Goal: Information Seeking & Learning: Learn about a topic

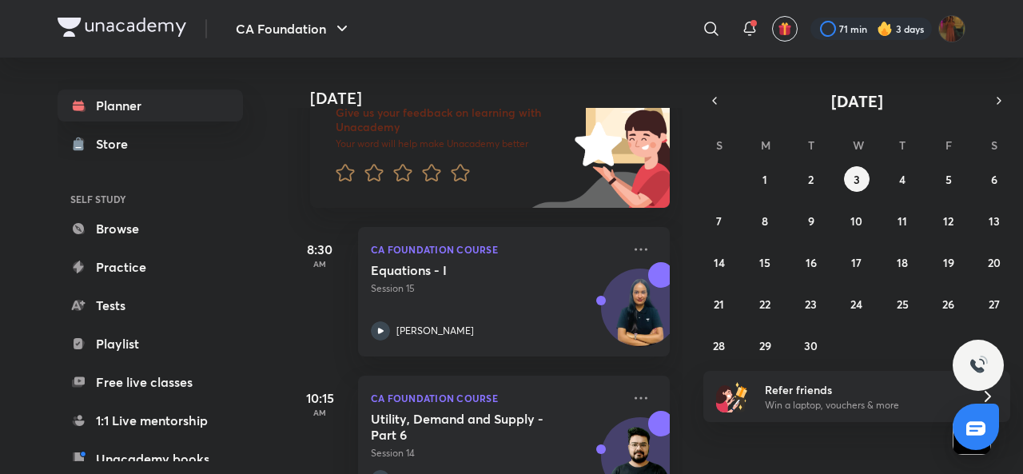
scroll to position [124, 0]
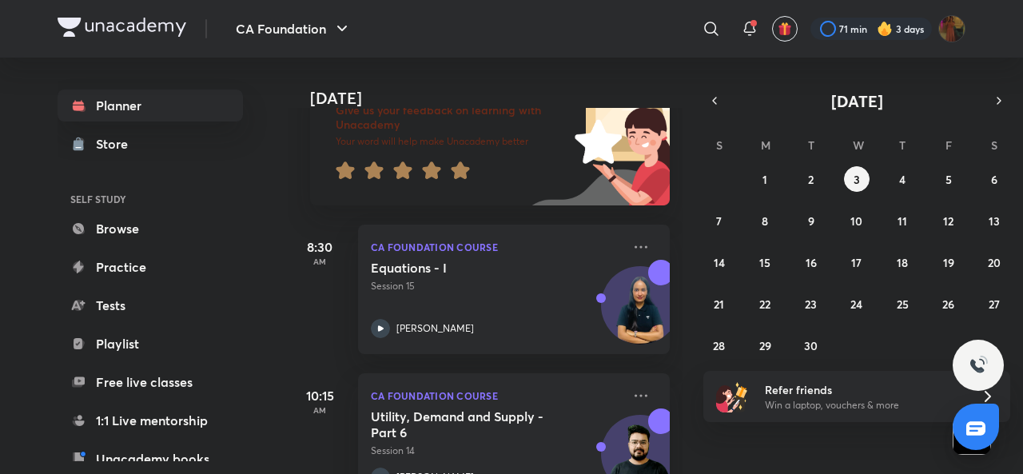
click at [461, 181] on div at bounding box center [460, 172] width 19 height 22
click at [460, 169] on icon at bounding box center [460, 170] width 18 height 18
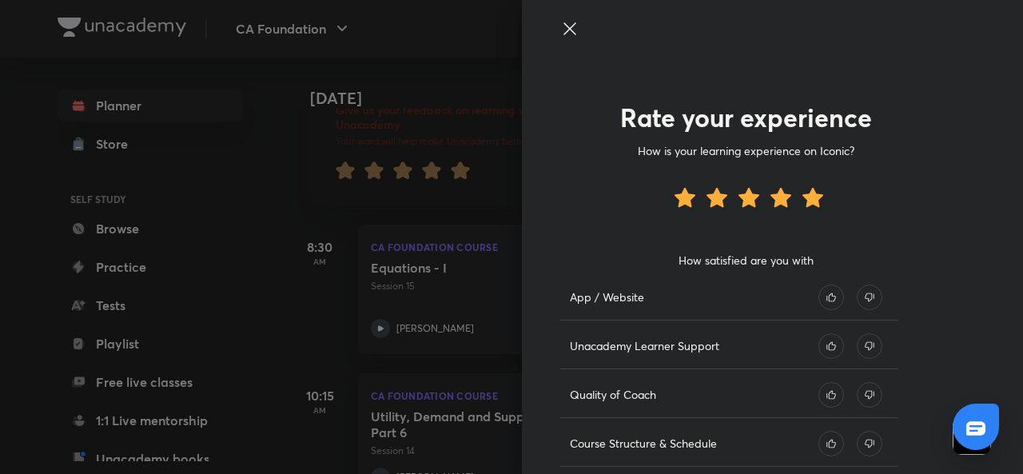
click at [818, 302] on icon at bounding box center [831, 297] width 26 height 26
click at [820, 351] on icon at bounding box center [831, 346] width 26 height 26
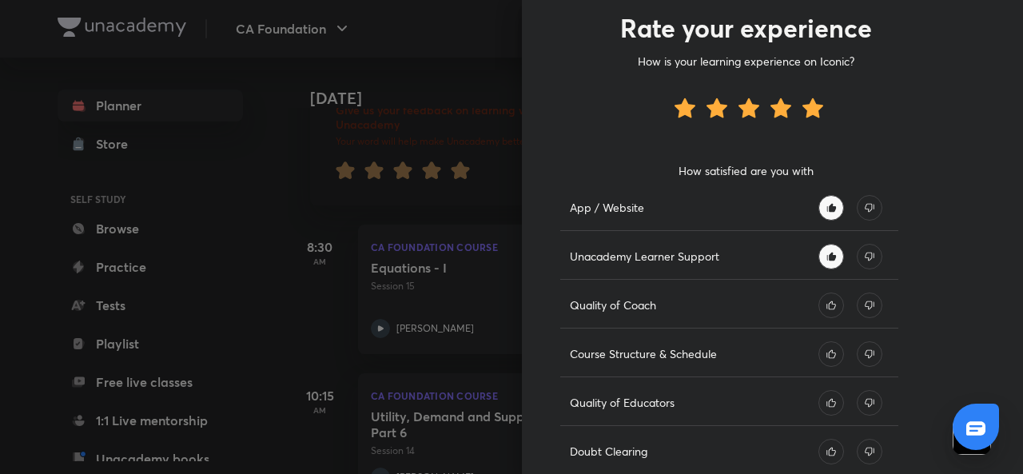
scroll to position [97, 0]
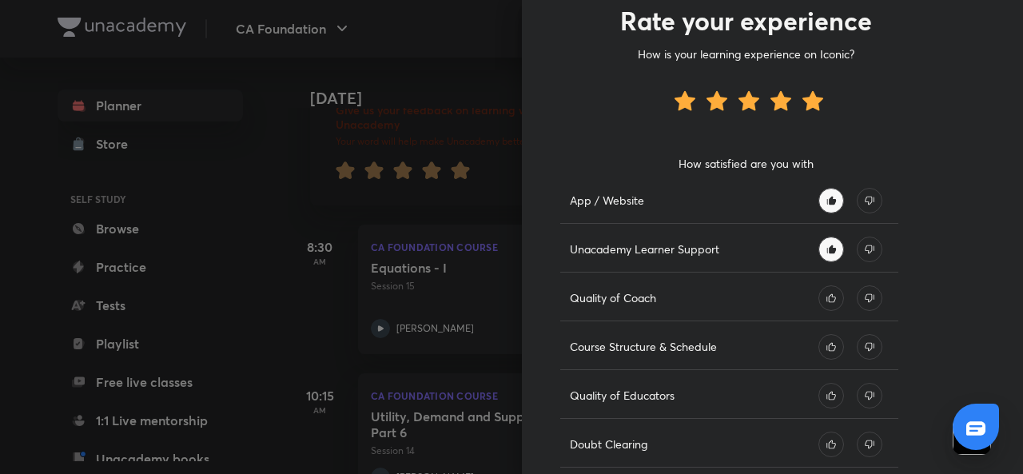
click at [820, 299] on icon at bounding box center [831, 298] width 26 height 26
click at [825, 339] on icon at bounding box center [831, 347] width 26 height 26
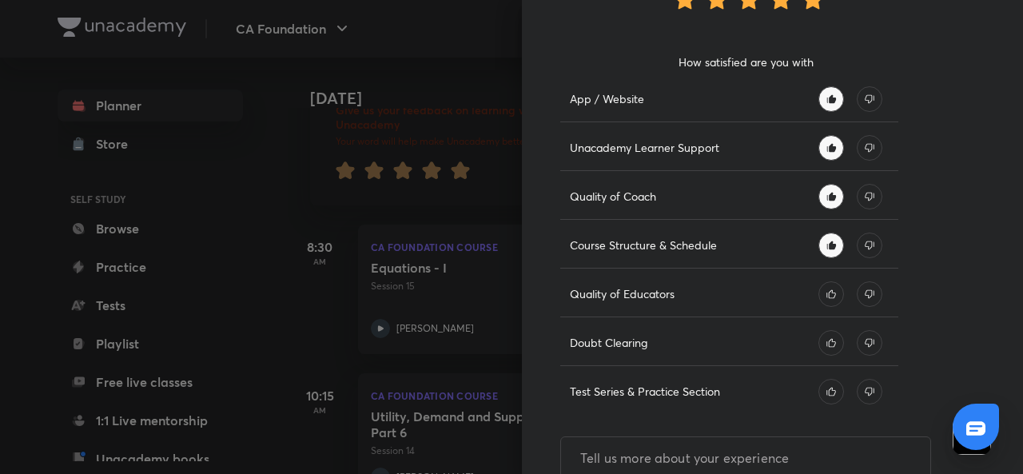
click at [818, 300] on icon at bounding box center [831, 294] width 26 height 26
click at [818, 331] on icon at bounding box center [831, 343] width 26 height 26
click at [818, 383] on icon at bounding box center [831, 392] width 26 height 26
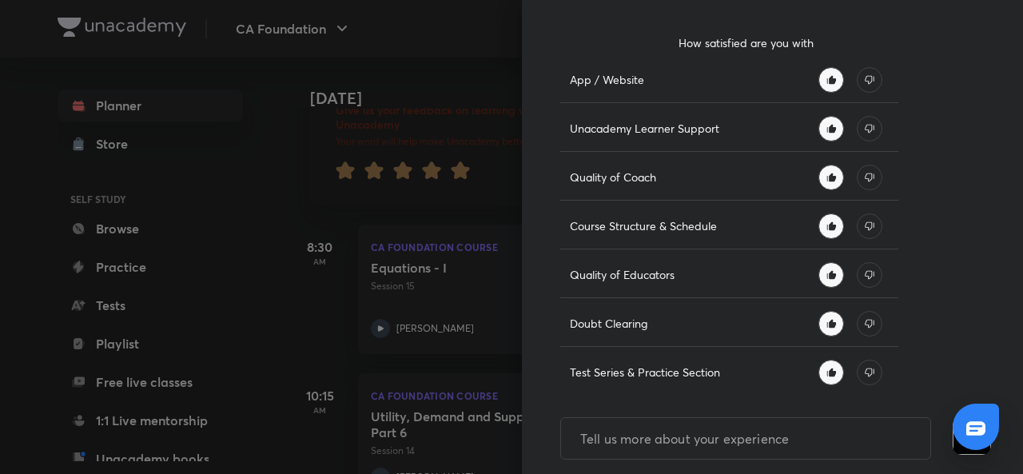
scroll to position [271, 0]
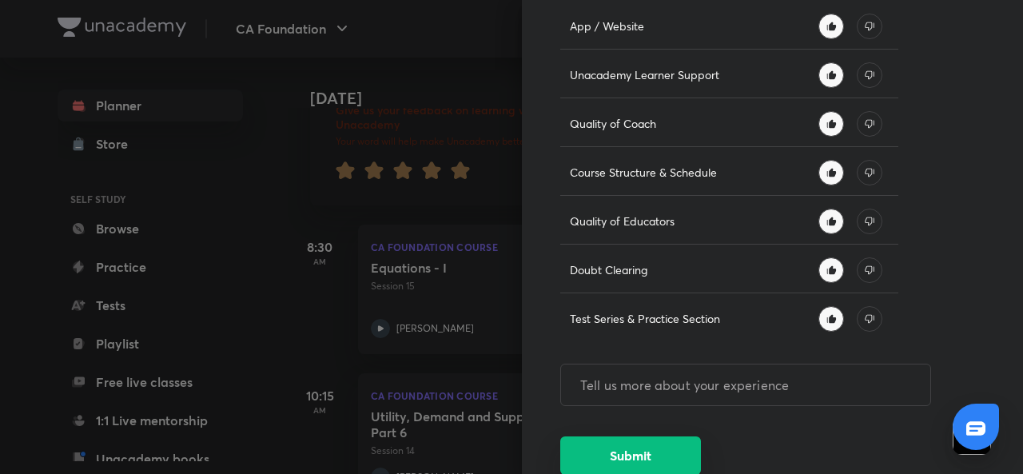
click at [636, 447] on button "Submit" at bounding box center [630, 455] width 141 height 38
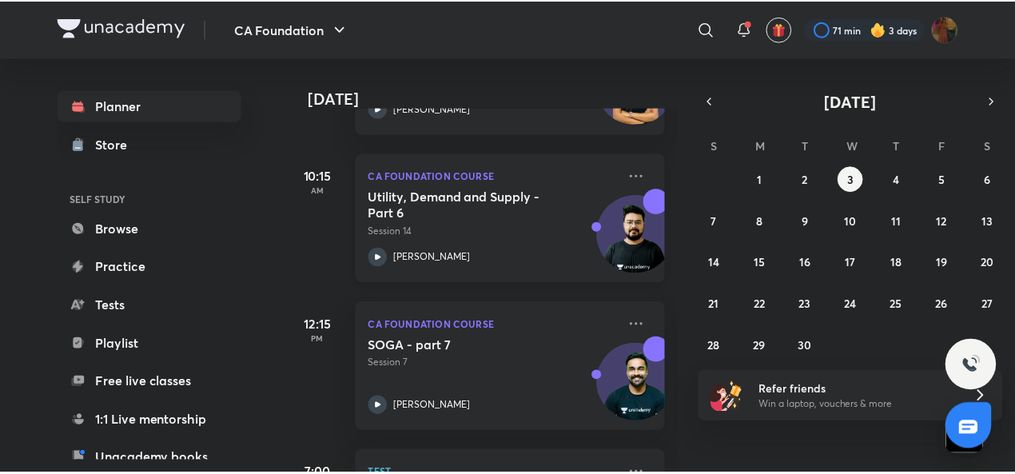
scroll to position [0, 0]
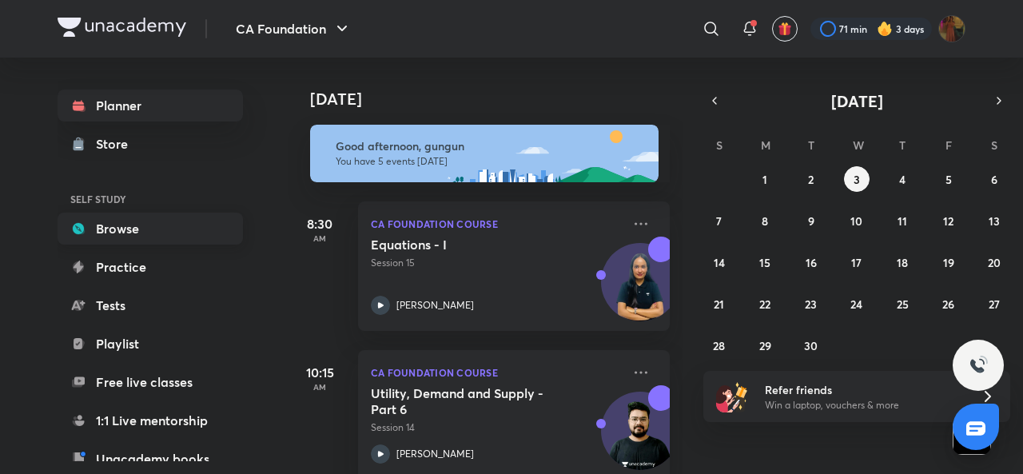
click at [147, 233] on link "Browse" at bounding box center [150, 229] width 185 height 32
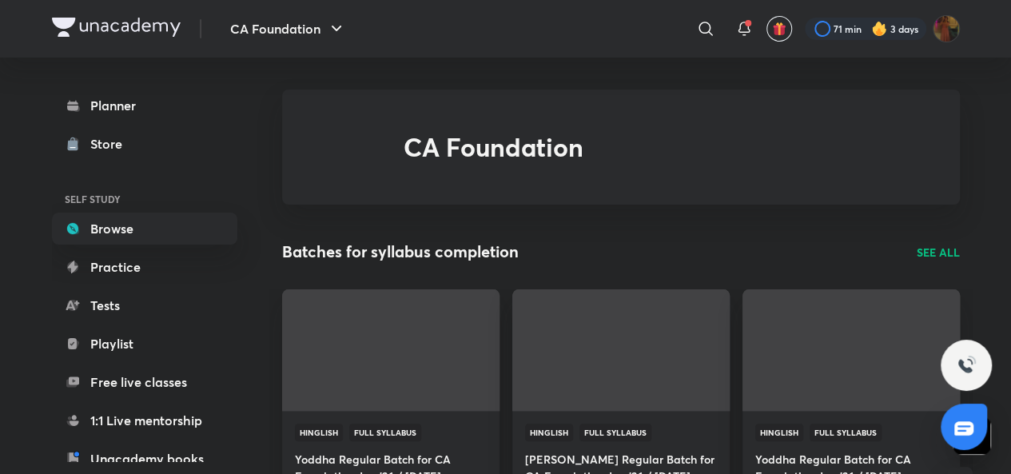
click at [147, 233] on link "Browse" at bounding box center [144, 229] width 185 height 32
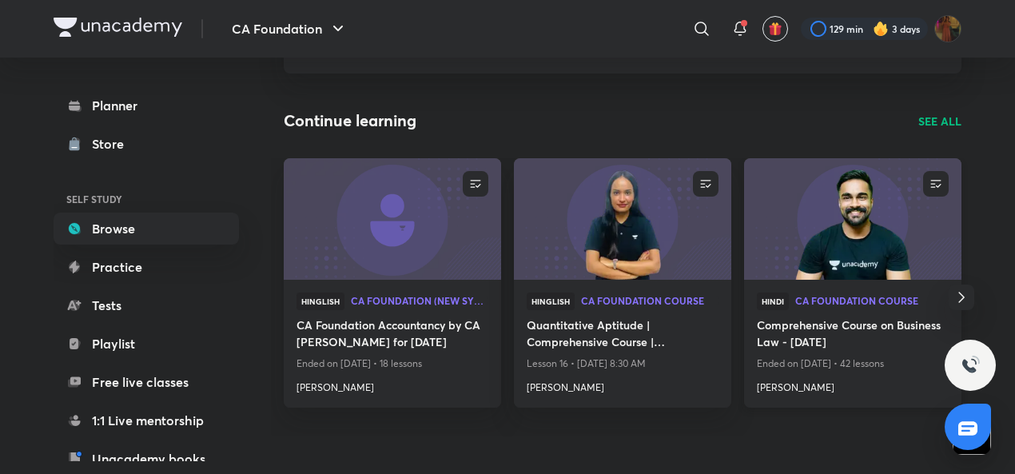
scroll to position [130, 0]
click at [948, 121] on p "SEE ALL" at bounding box center [939, 121] width 43 height 17
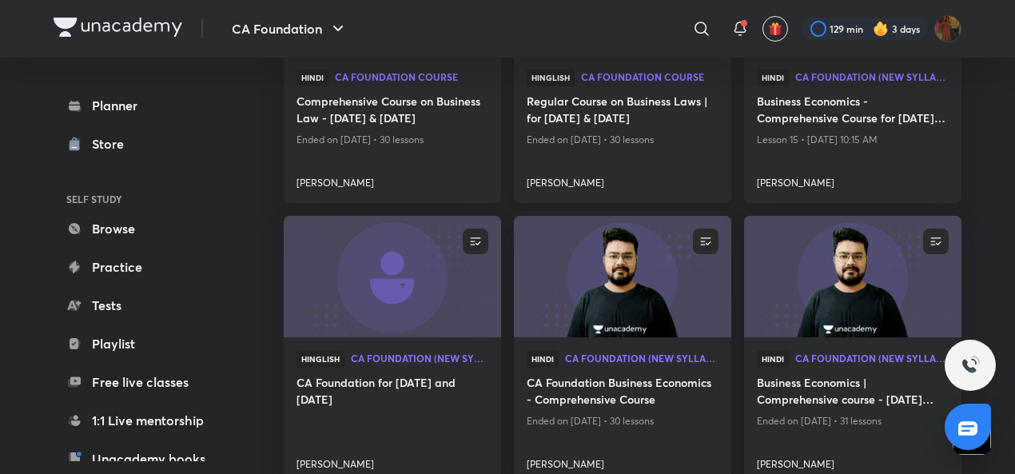
scroll to position [872, 0]
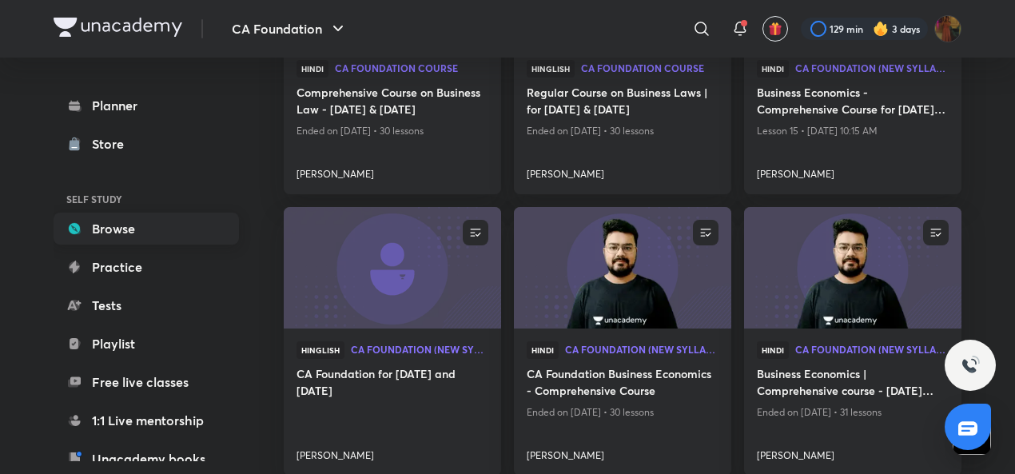
drag, startPoint x: 617, startPoint y: 325, endPoint x: 93, endPoint y: 222, distance: 534.2
click at [93, 222] on link "Browse" at bounding box center [146, 229] width 185 height 32
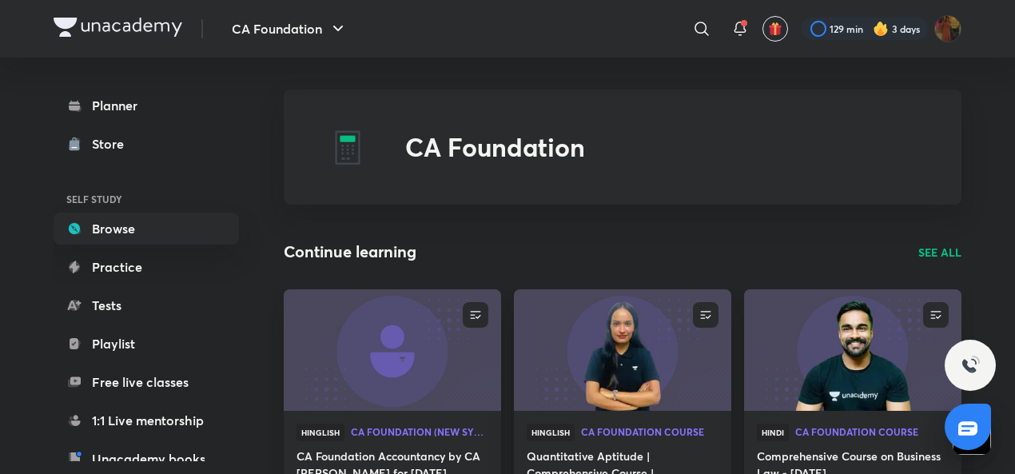
click at [93, 222] on link "Browse" at bounding box center [146, 229] width 185 height 32
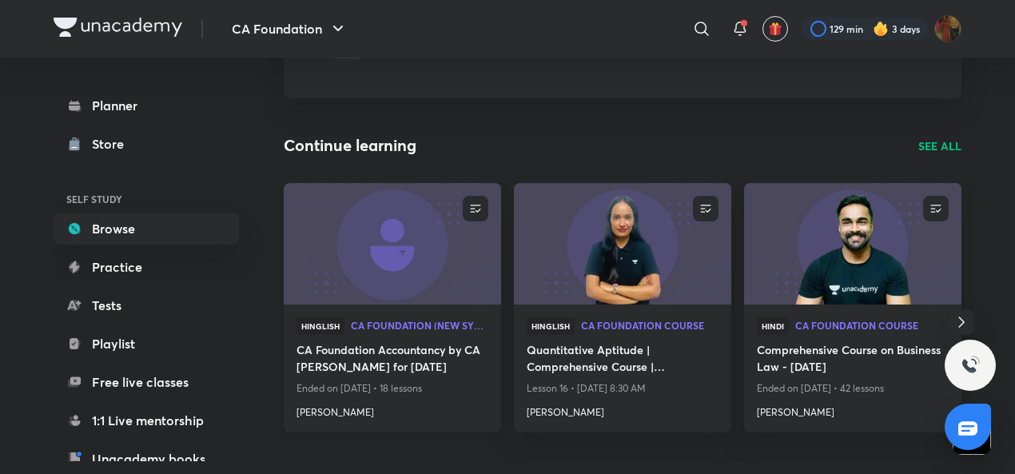
scroll to position [107, 0]
click at [427, 271] on img at bounding box center [391, 243] width 221 height 124
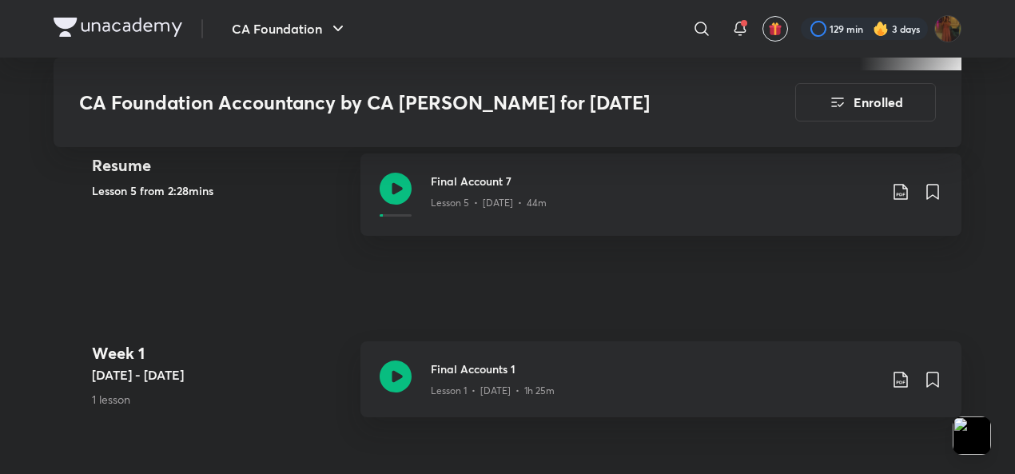
scroll to position [788, 0]
click at [402, 180] on icon at bounding box center [396, 188] width 32 height 32
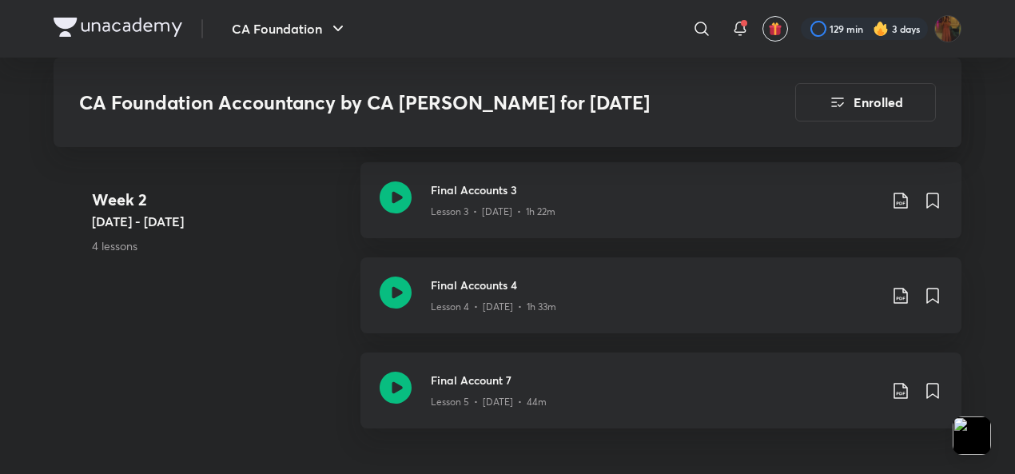
scroll to position [1243, 0]
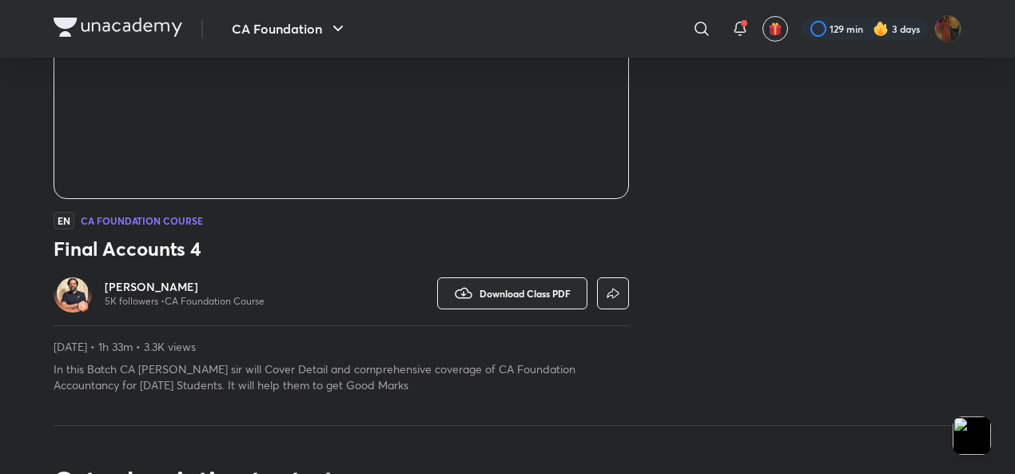
scroll to position [298, 0]
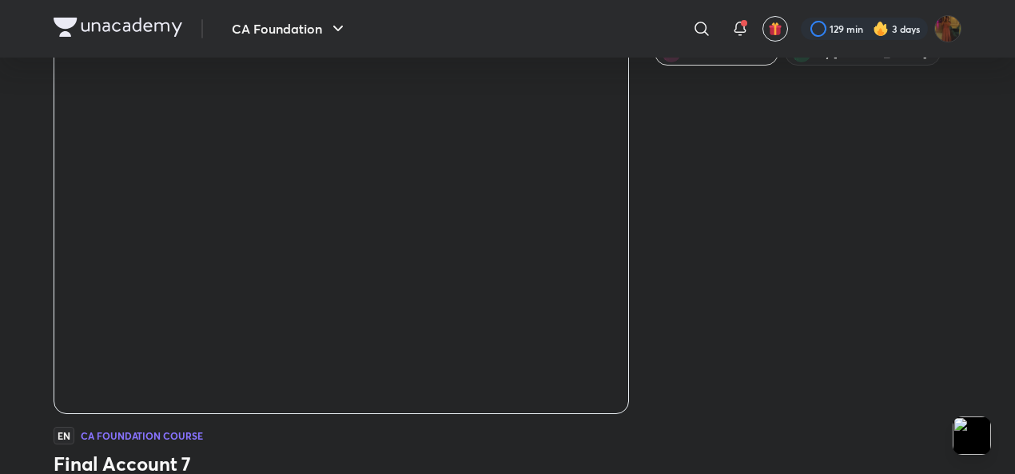
scroll to position [82, 0]
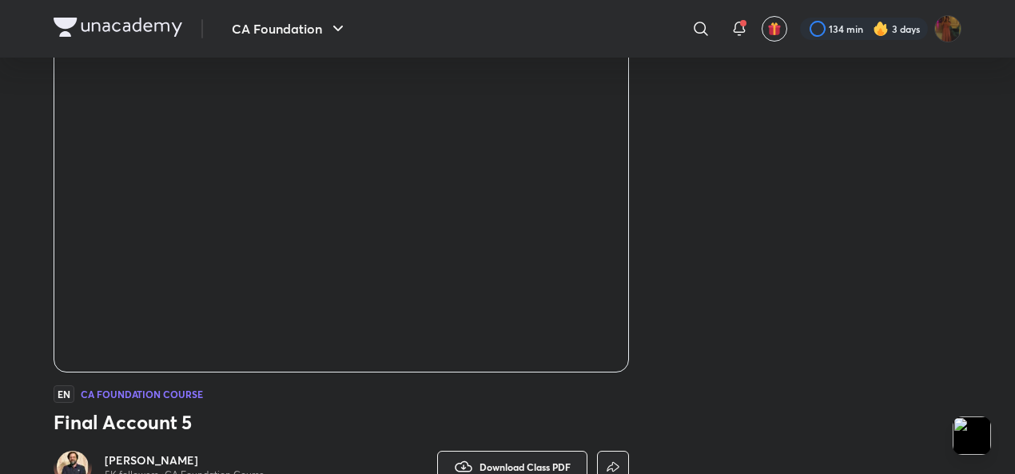
scroll to position [113, 0]
